Goal: Task Accomplishment & Management: Manage account settings

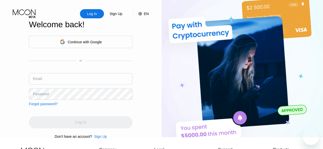
type input "[EMAIL_ADDRESS][DOMAIN_NAME]"
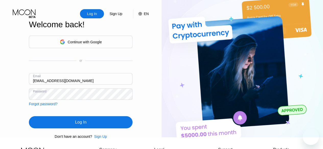
click at [107, 79] on input "[EMAIL_ADDRESS][DOMAIN_NAME]" at bounding box center [81, 78] width 104 height 11
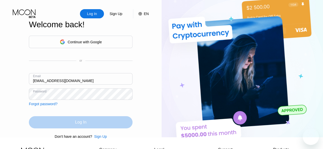
click at [101, 125] on div "Log In" at bounding box center [81, 122] width 104 height 12
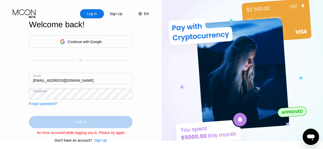
click at [103, 125] on div "Log In" at bounding box center [81, 122] width 104 height 12
click at [87, 126] on div "Log In" at bounding box center [81, 122] width 104 height 12
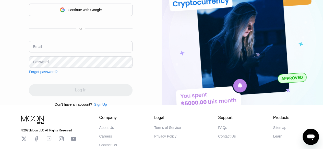
scroll to position [33, 0]
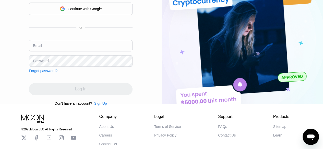
type input "[EMAIL_ADDRESS][DOMAIN_NAME]"
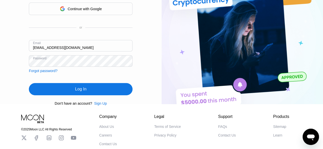
click at [137, 77] on div "Log In Sign Up EN Language Select an item Save Welcome back! Continue with Goog…" at bounding box center [81, 36] width 162 height 138
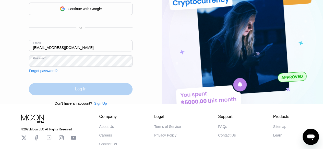
click at [92, 91] on div "Log In" at bounding box center [81, 89] width 104 height 12
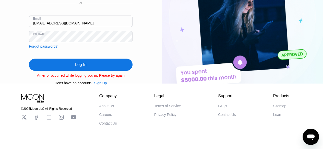
scroll to position [0, 0]
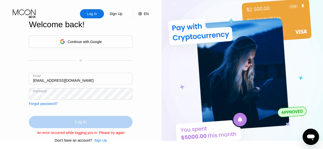
click at [78, 125] on div "Log In" at bounding box center [80, 122] width 11 height 5
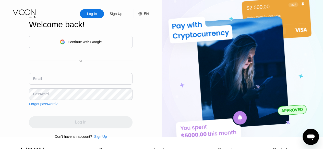
type input "[EMAIL_ADDRESS][DOMAIN_NAME]"
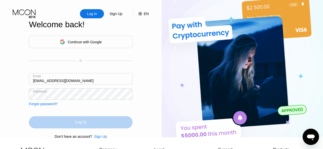
click at [90, 126] on div "Log In" at bounding box center [81, 122] width 104 height 12
